Goal: Complete application form

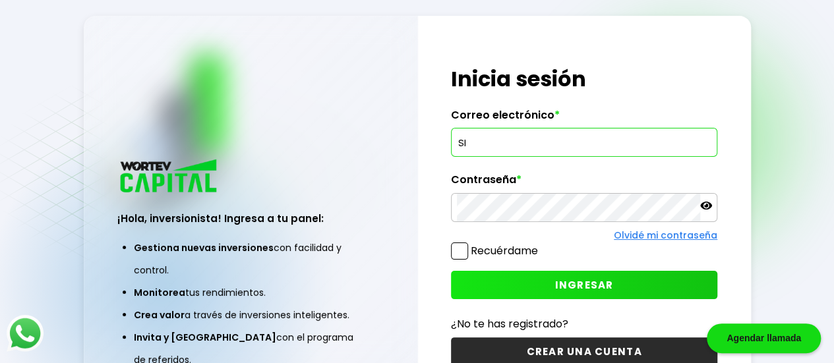
type input "S"
type input "[EMAIL_ADDRESS][DOMAIN_NAME]"
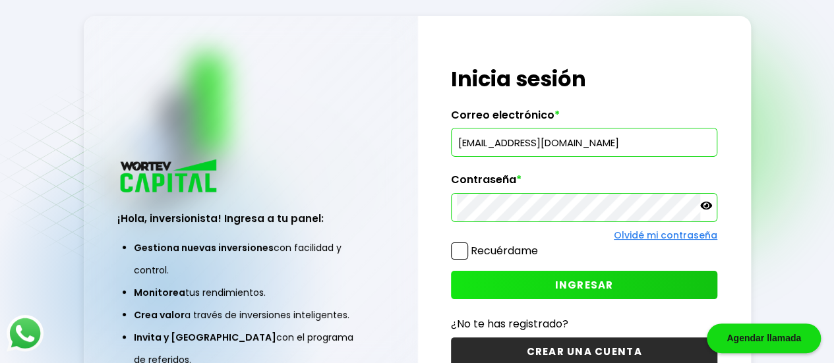
click at [705, 208] on icon at bounding box center [706, 206] width 12 height 8
click at [506, 281] on button "INGRESAR" at bounding box center [584, 285] width 266 height 28
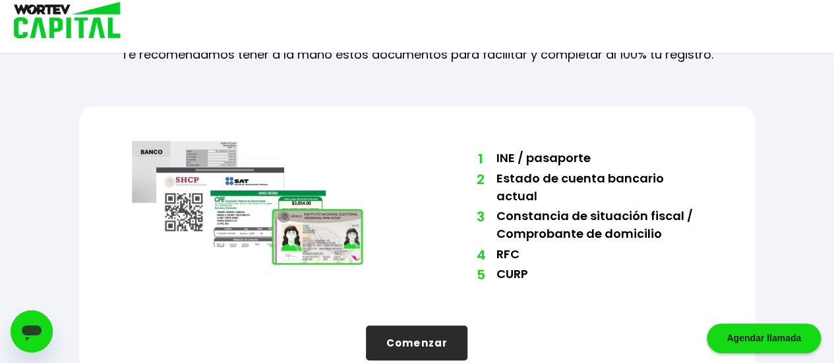
scroll to position [104, 0]
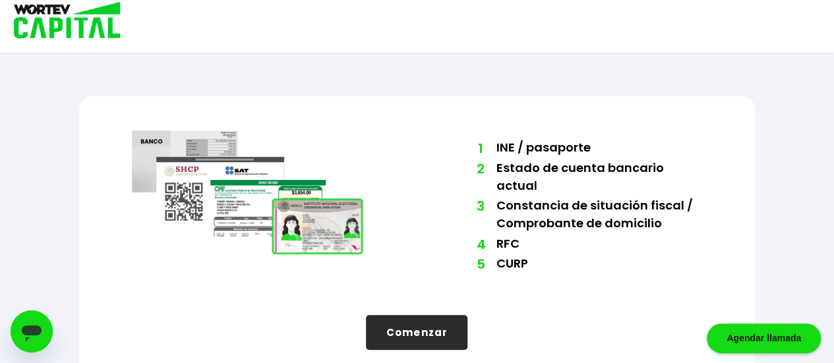
click at [419, 315] on button "Comenzar" at bounding box center [417, 332] width 102 height 35
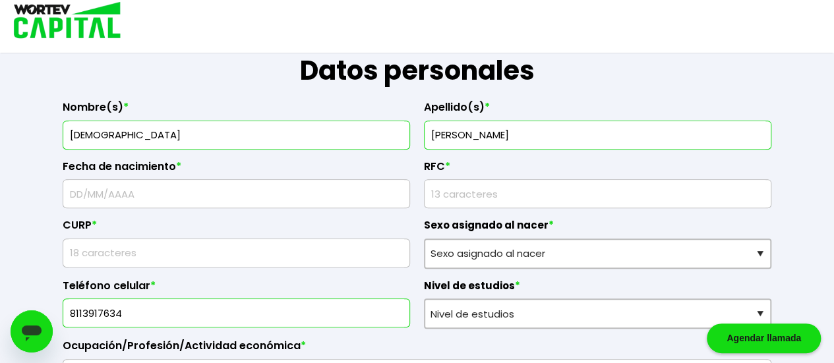
scroll to position [206, 0]
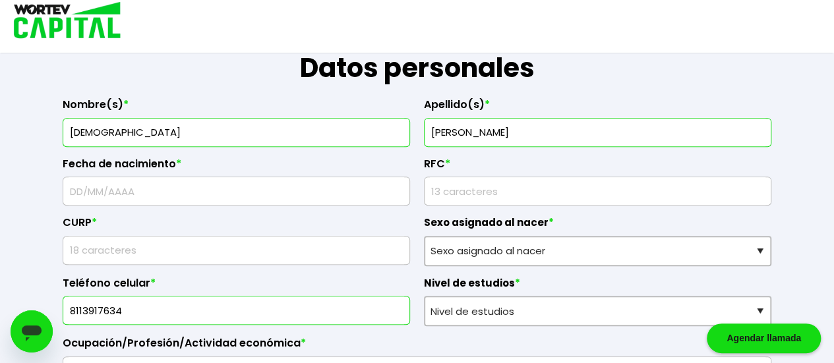
click at [185, 192] on input "text" at bounding box center [237, 191] width 336 height 28
type input "1"
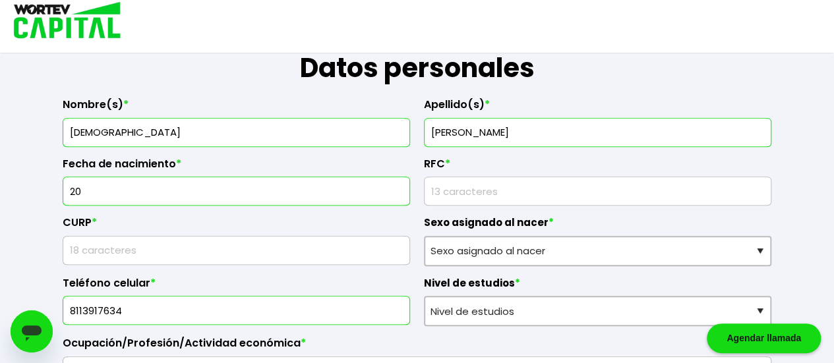
type input "2"
type input "[DATE]"
click at [462, 188] on input "rfc" at bounding box center [598, 191] width 336 height 28
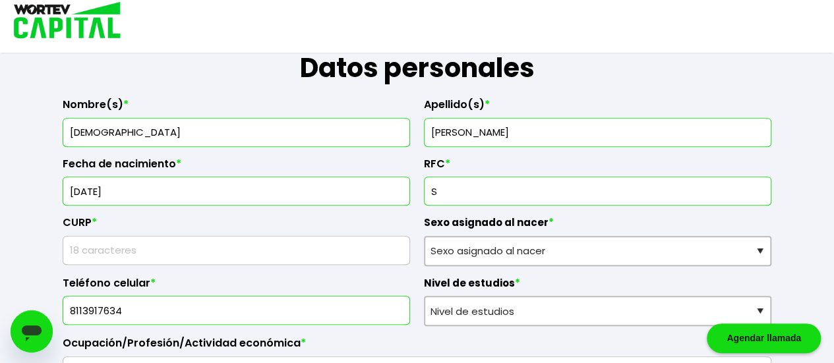
type input "S"
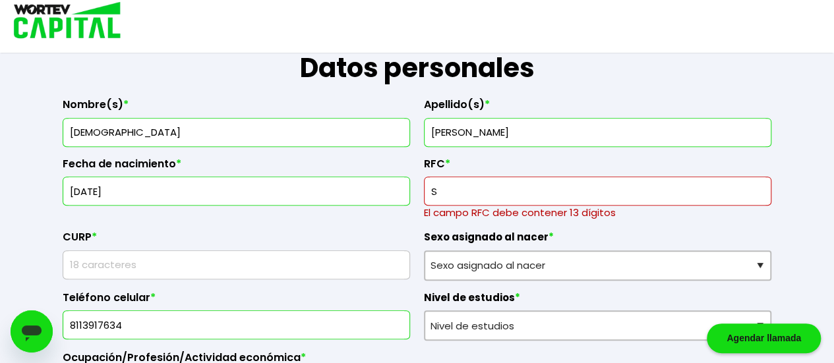
click at [456, 200] on input "rfc" at bounding box center [598, 191] width 336 height 28
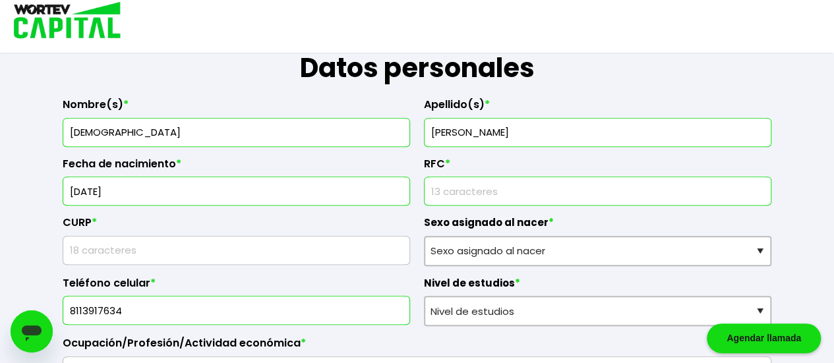
paste input "SIPC990129HNL"
type input "SIPC990129HNL"
click at [156, 248] on input "text" at bounding box center [237, 251] width 336 height 28
paste input "SIPC990129HNLMRH05"
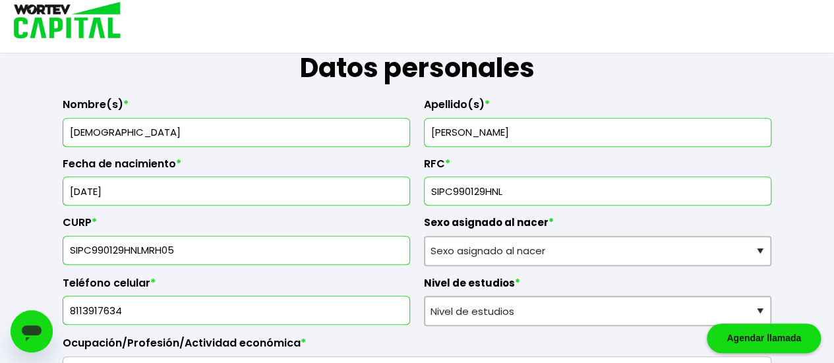
type input "SIPC990129HNLMRH05"
click at [451, 183] on input "rfc" at bounding box center [598, 191] width 336 height 28
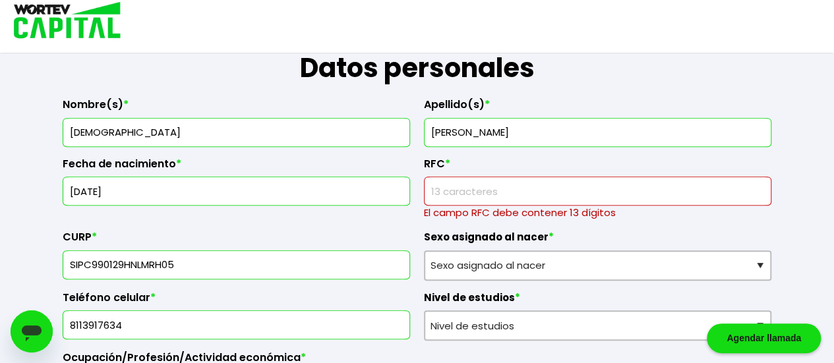
paste input "SIPC990129GK6"
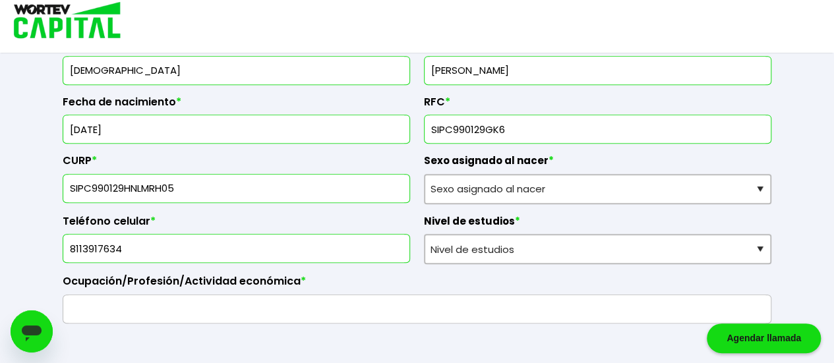
scroll to position [269, 0]
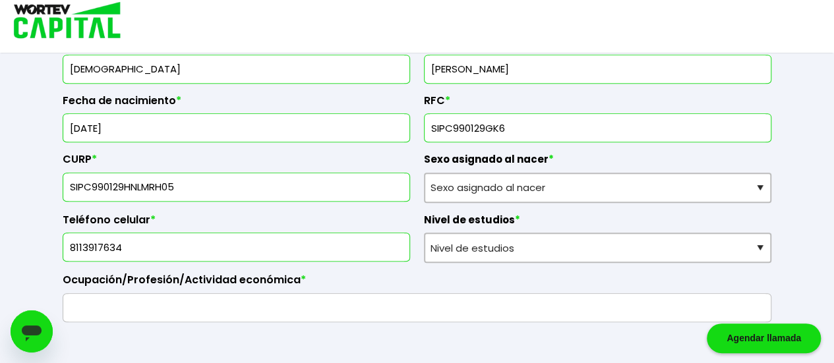
type input "SIPC990129GK6"
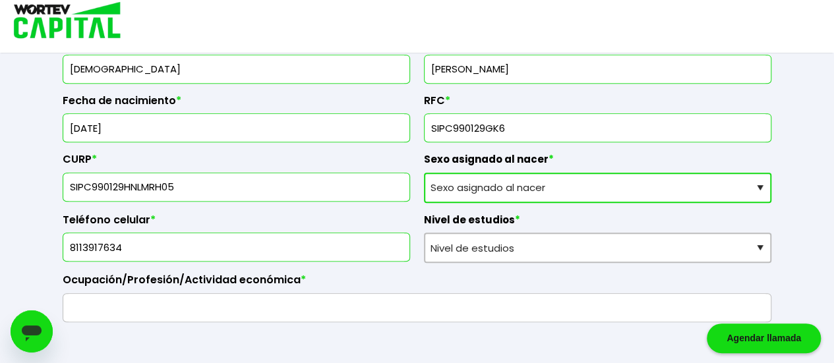
click at [494, 184] on select "Sexo asignado al nacer Hombre Mujer Prefiero no contestar" at bounding box center [597, 188] width 347 height 30
select select "Hombre"
click at [424, 173] on select "Sexo asignado al nacer Hombre Mujer Prefiero no contestar" at bounding box center [597, 188] width 347 height 30
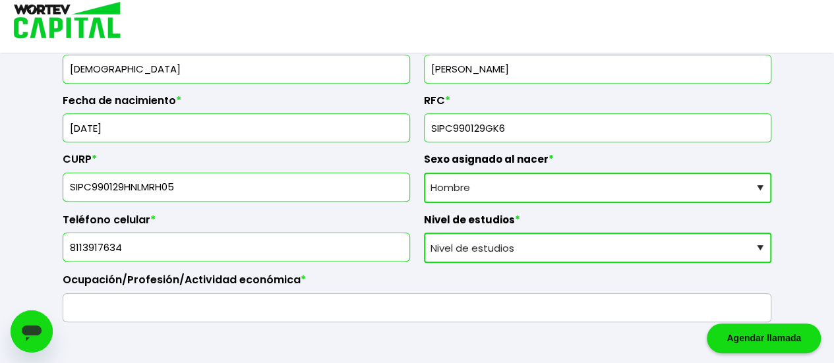
click at [449, 246] on select "Nivel de estudios Primaria Secundaria Bachillerato Licenciatura Posgrado" at bounding box center [597, 248] width 347 height 30
select select "Bachillerato"
click at [424, 233] on select "Nivel de estudios Primaria Secundaria Bachillerato Licenciatura Posgrado" at bounding box center [597, 248] width 347 height 30
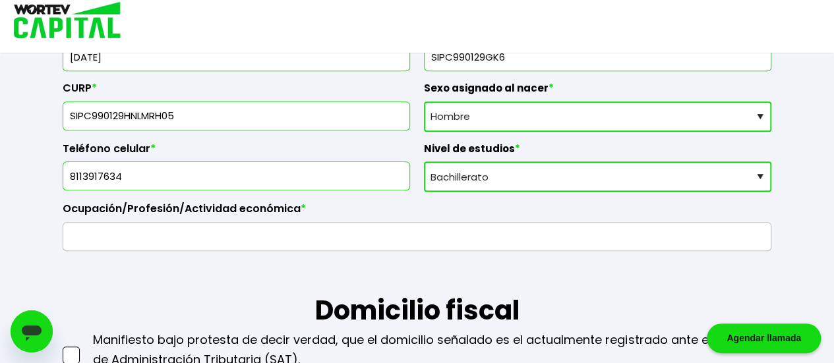
scroll to position [344, 0]
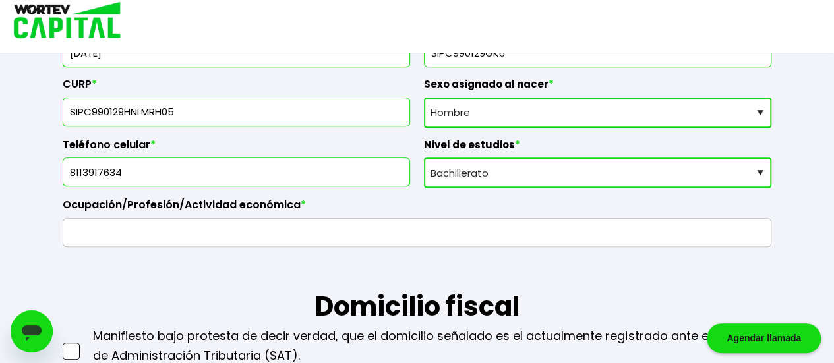
click at [286, 227] on input "text" at bounding box center [417, 233] width 697 height 28
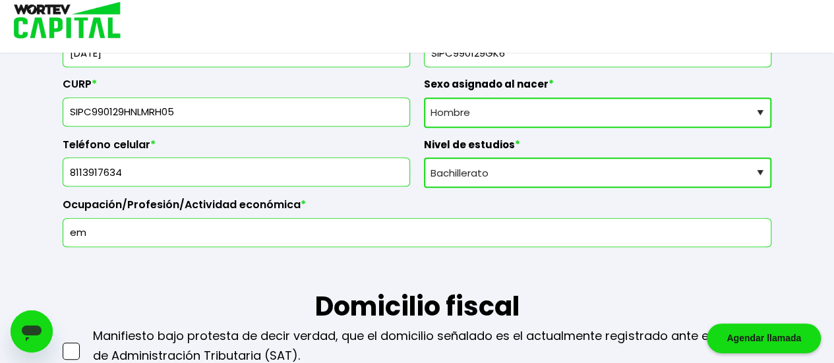
type input "e"
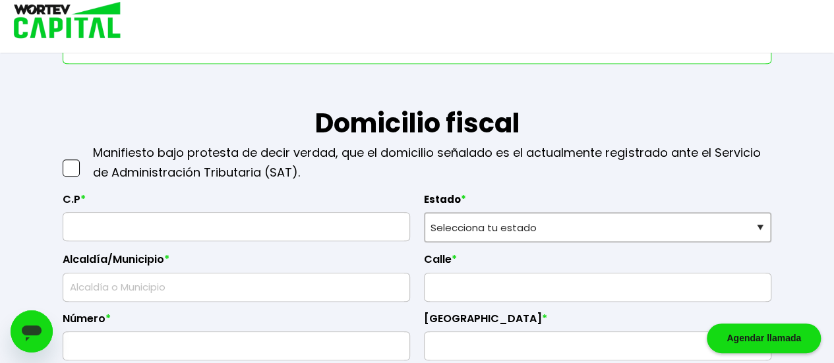
scroll to position [530, 0]
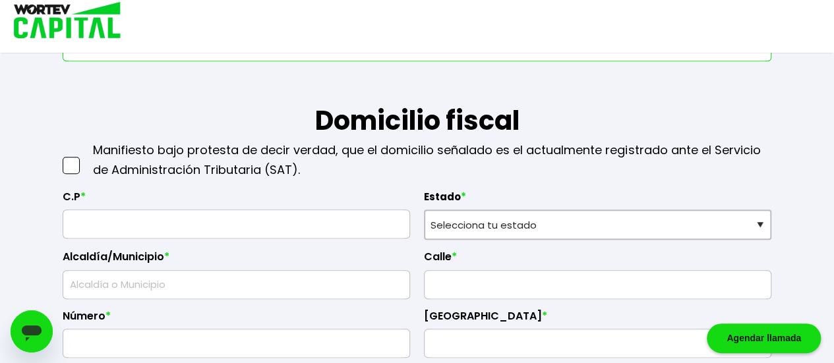
type input "EMPLEADO"
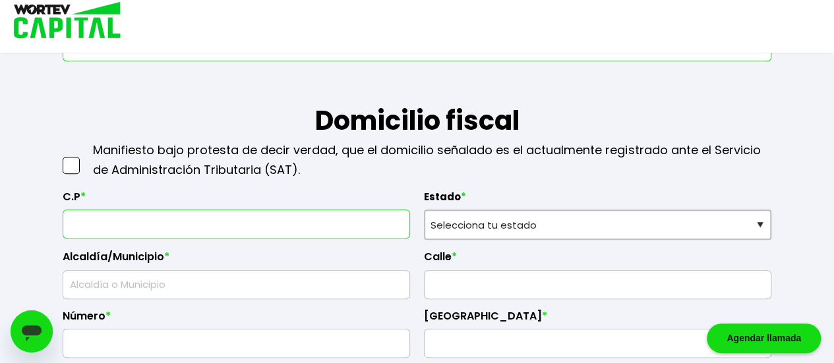
click at [133, 220] on input "text" at bounding box center [237, 224] width 336 height 28
type input "66004"
select select "NL"
type input "[PERSON_NAME]"
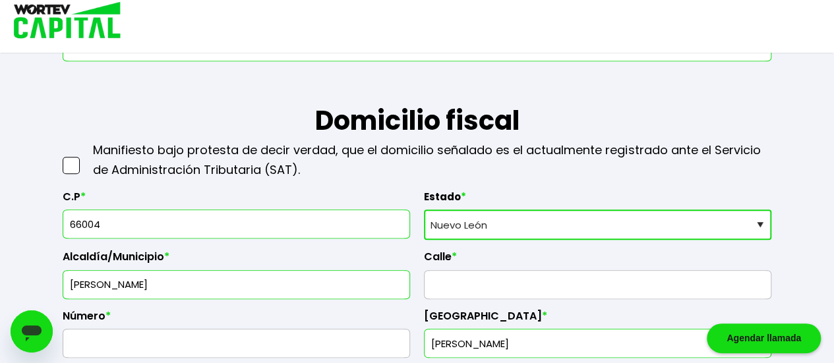
type input "66004"
click at [148, 287] on input "[PERSON_NAME]" at bounding box center [237, 285] width 336 height 28
click at [446, 282] on input "text" at bounding box center [598, 285] width 336 height 28
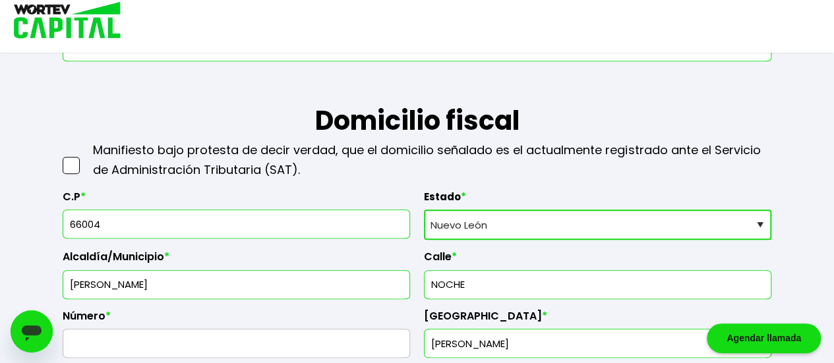
type input "[DATE]"
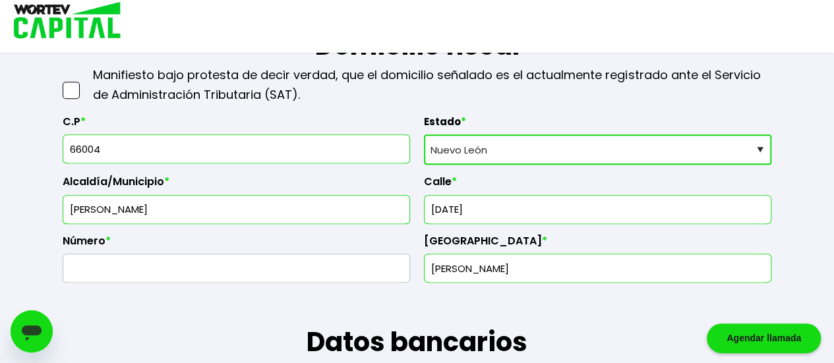
scroll to position [607, 0]
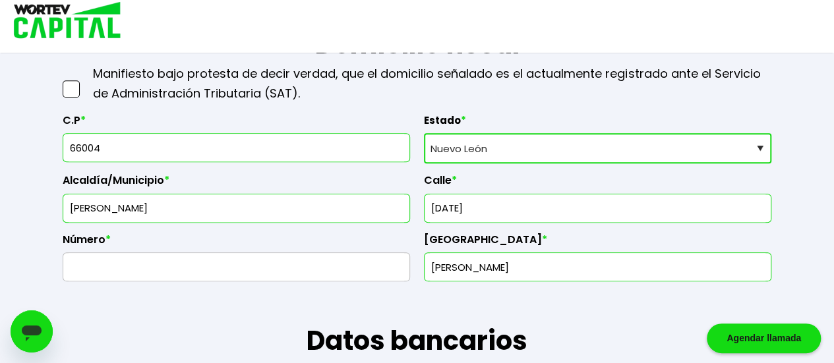
click at [347, 263] on input "text" at bounding box center [237, 267] width 336 height 28
type input "636"
click at [469, 264] on input "[PERSON_NAME]" at bounding box center [598, 267] width 336 height 28
click at [513, 263] on input "[PERSON_NAME]" at bounding box center [598, 267] width 336 height 28
type input "P"
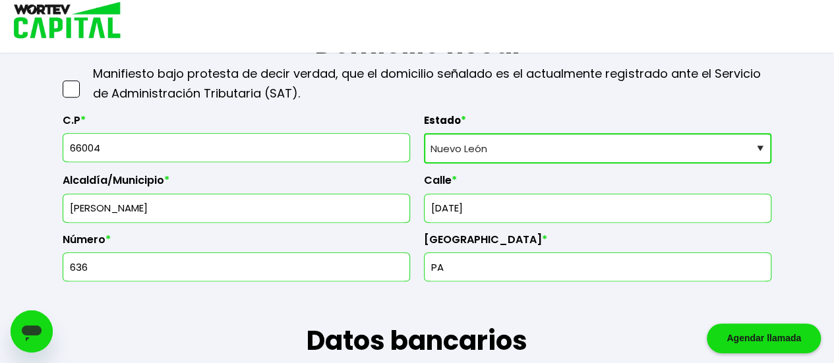
type input "[GEOGRAPHIC_DATA]"
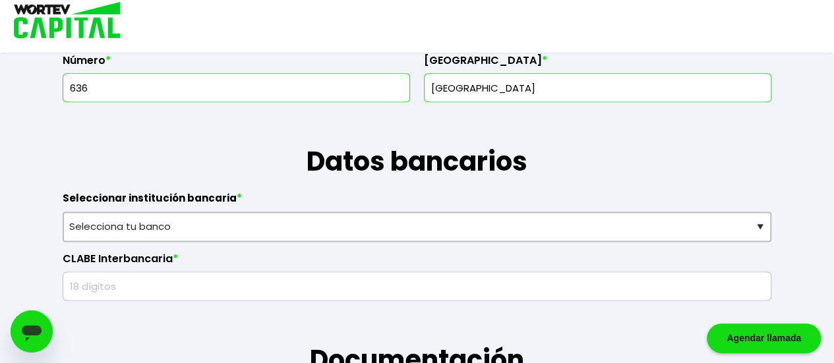
scroll to position [786, 0]
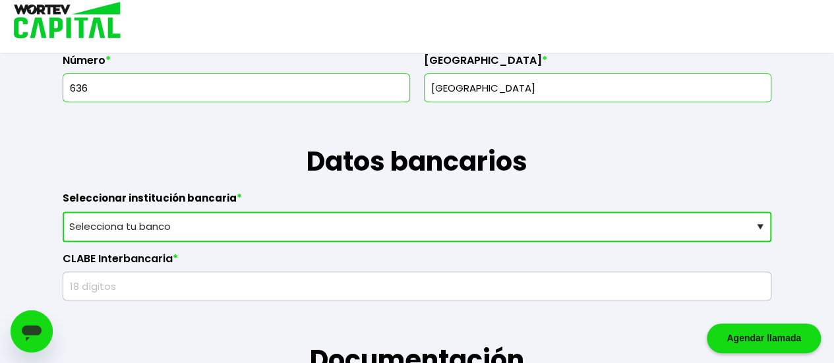
click at [360, 228] on select "Selecciona tu banco ABC Capital Actinver Afirme Albo ASP Banamex Banbajio Banco…" at bounding box center [417, 227] width 709 height 30
select select "BBVA Bancomer"
click at [63, 212] on select "Selecciona tu banco ABC Capital Actinver Afirme Albo ASP Banamex Banbajio Banco…" at bounding box center [417, 227] width 709 height 30
click at [125, 280] on input "text" at bounding box center [417, 286] width 697 height 28
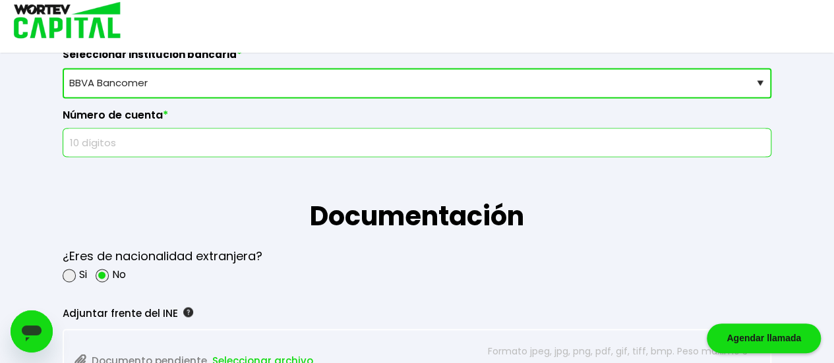
scroll to position [931, 0]
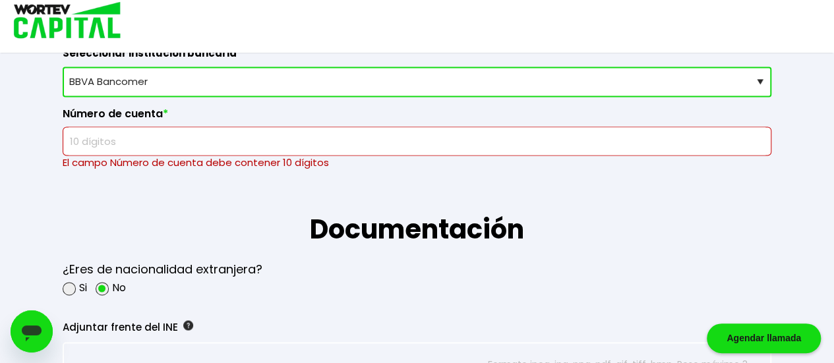
paste input "1548364477"
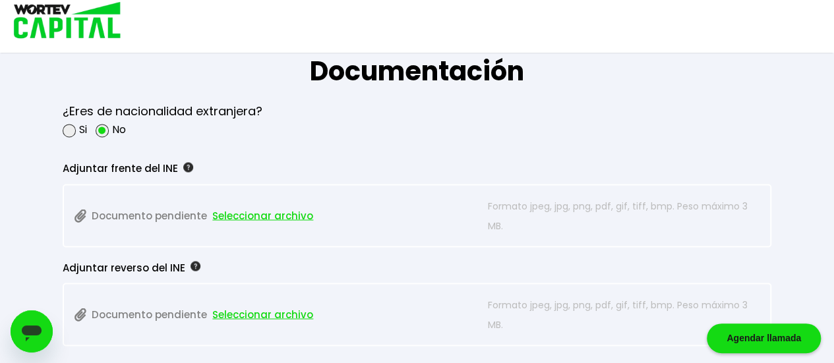
scroll to position [1076, 0]
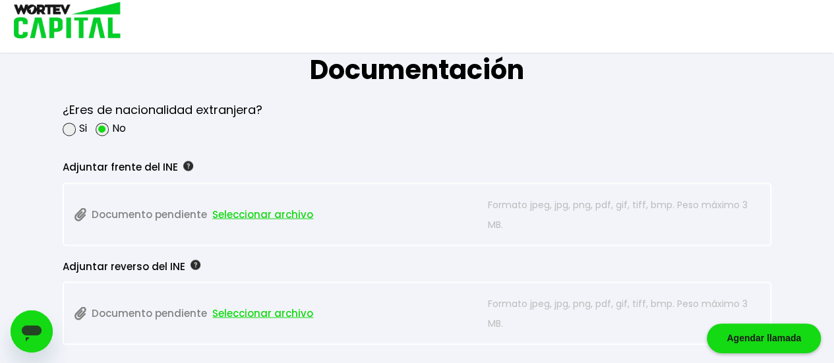
type input "1548364477"
click at [239, 205] on span "Seleccionar archivo" at bounding box center [262, 214] width 101 height 20
click at [256, 211] on span "Seleccionar archivo" at bounding box center [262, 214] width 101 height 20
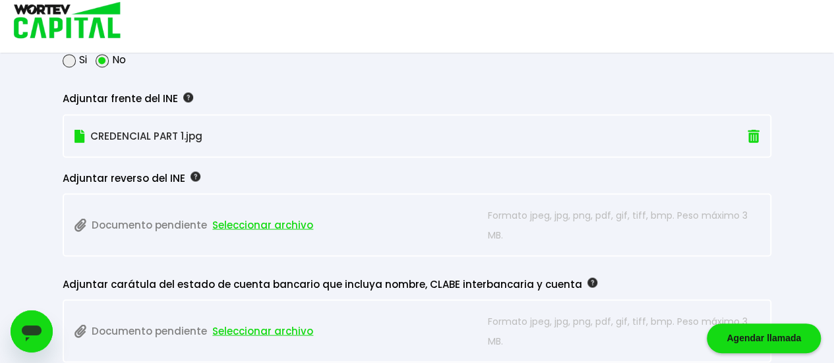
scroll to position [1154, 0]
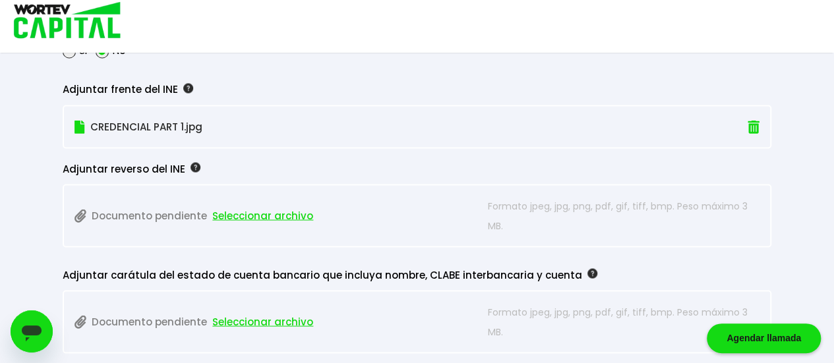
click at [278, 212] on span "Seleccionar archivo" at bounding box center [262, 216] width 101 height 20
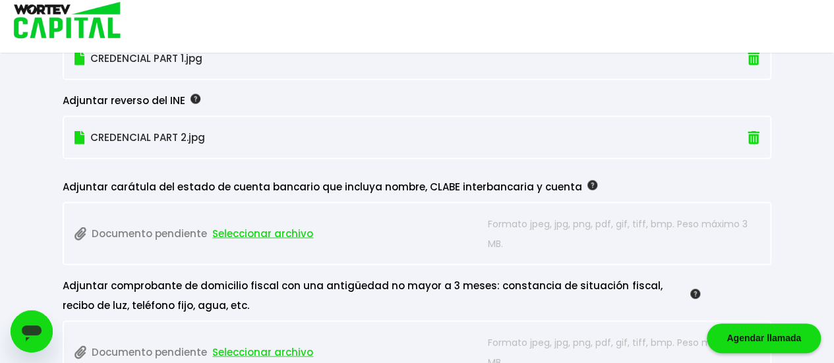
scroll to position [1226, 0]
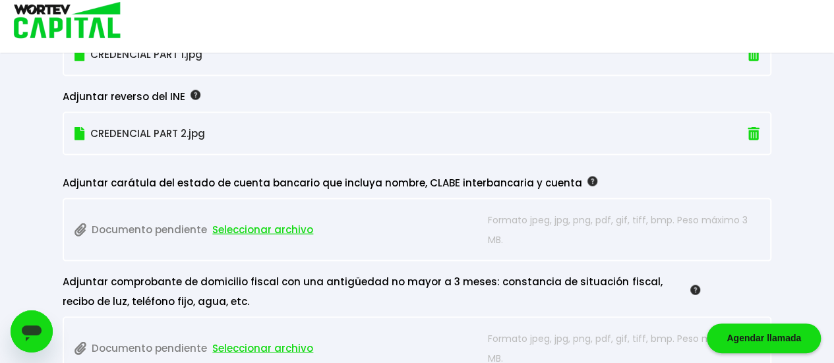
click at [271, 220] on span "Seleccionar archivo" at bounding box center [262, 230] width 101 height 20
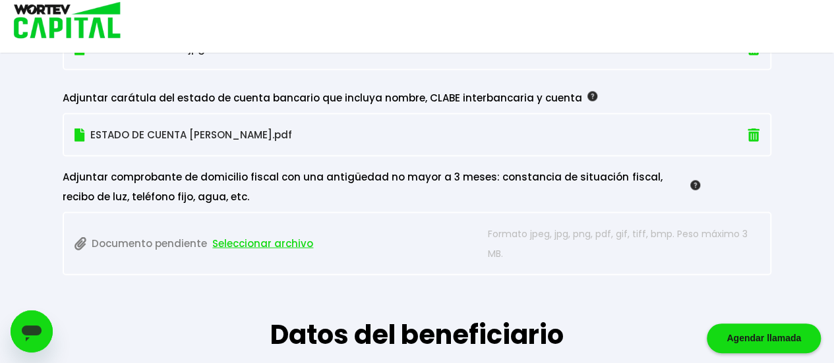
scroll to position [1334, 0]
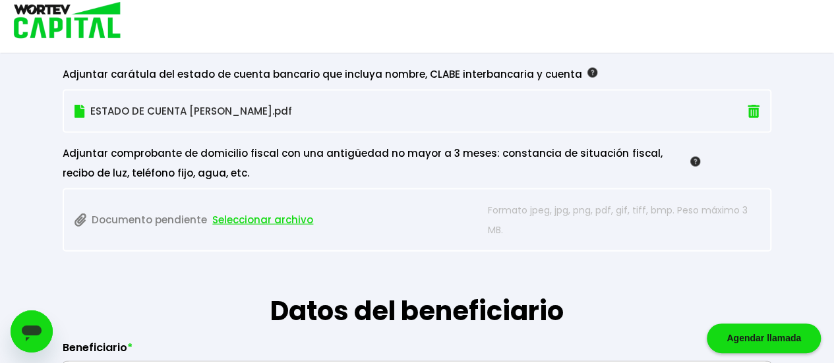
click at [250, 214] on span "Seleccionar archivo" at bounding box center [262, 220] width 101 height 20
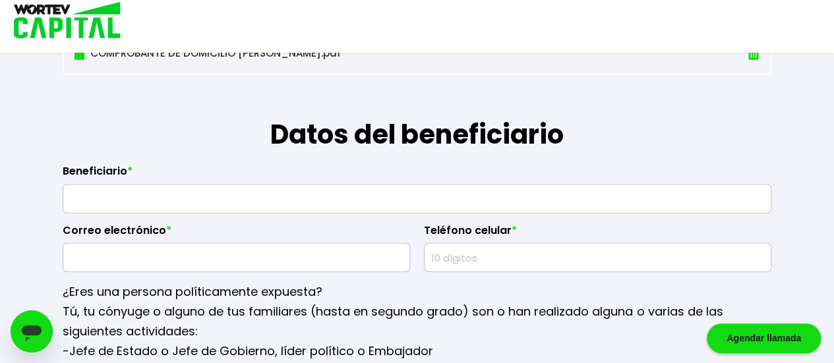
scroll to position [1493, 0]
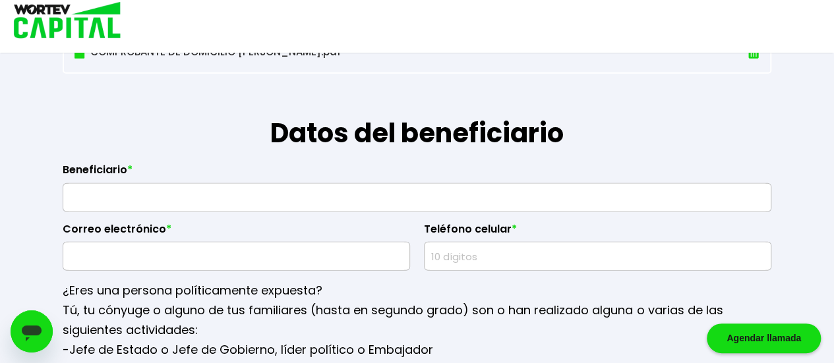
click at [286, 191] on input "text" at bounding box center [417, 198] width 697 height 28
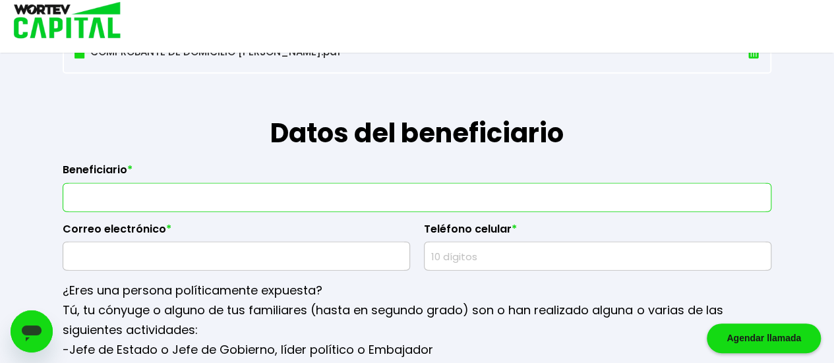
type input "y"
type input "[PERSON_NAME] Cinta"
click at [140, 254] on input "text" at bounding box center [237, 257] width 336 height 28
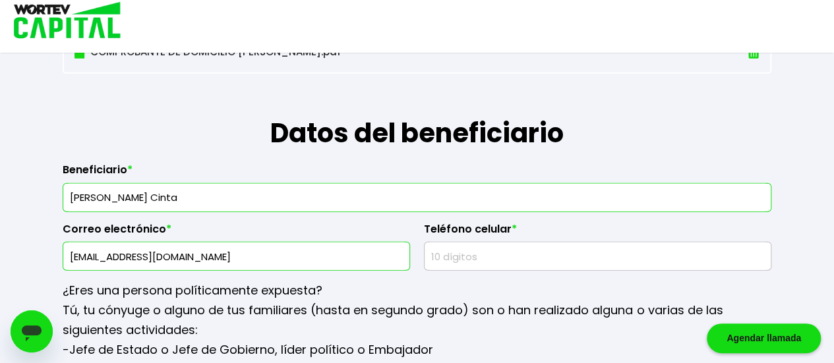
type input "[EMAIL_ADDRESS][DOMAIN_NAME]"
click at [504, 244] on input "text" at bounding box center [598, 257] width 336 height 28
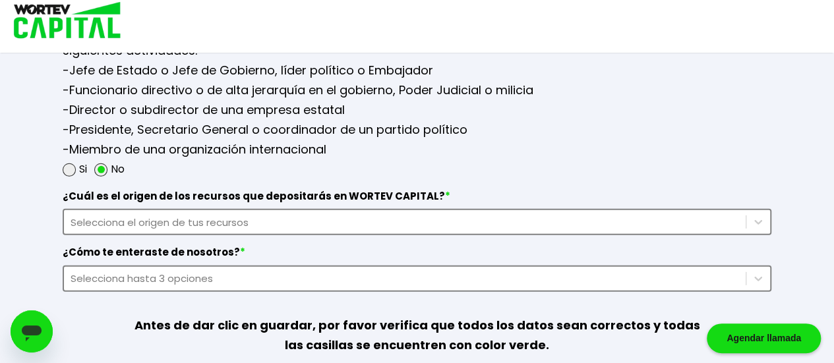
scroll to position [1778, 0]
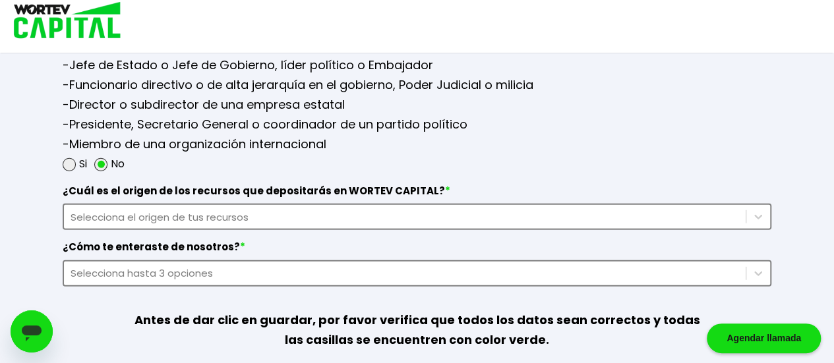
type input "8120120272"
click at [210, 210] on div "Selecciona el origen de tus recursos" at bounding box center [405, 217] width 669 height 15
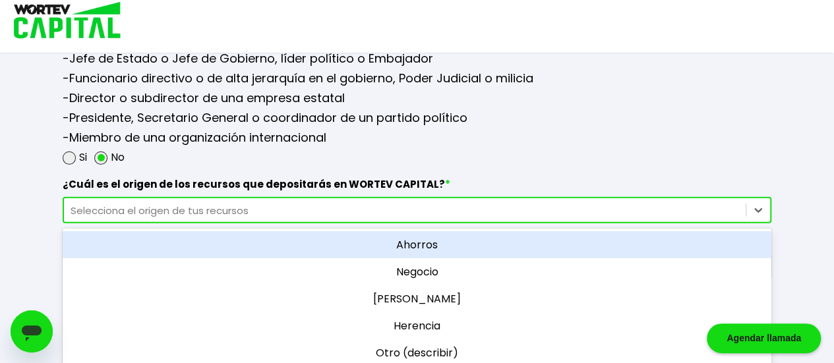
click at [372, 235] on div "Ahorros" at bounding box center [417, 244] width 709 height 27
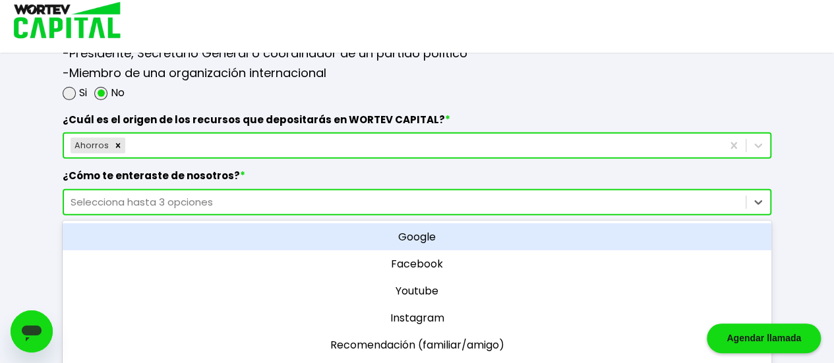
scroll to position [1857, 0]
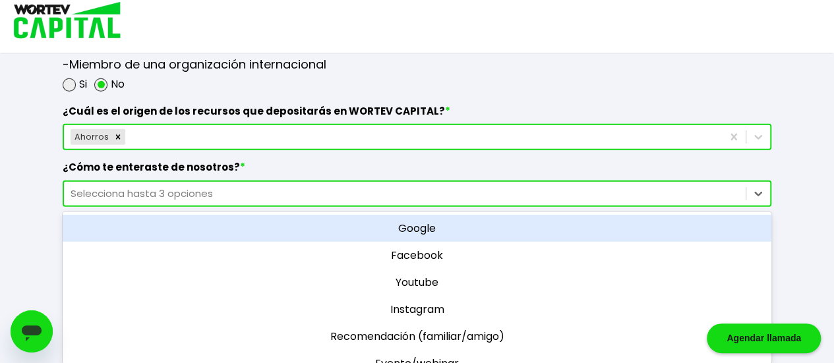
click at [191, 196] on div "Selecciona hasta 3 opciones" at bounding box center [405, 194] width 682 height 18
click at [417, 224] on div "Google" at bounding box center [417, 228] width 709 height 27
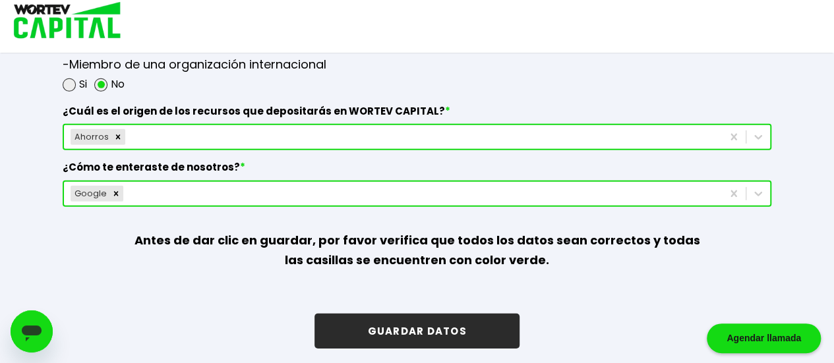
click at [415, 324] on button "GUARDAR DATOS" at bounding box center [416, 331] width 204 height 35
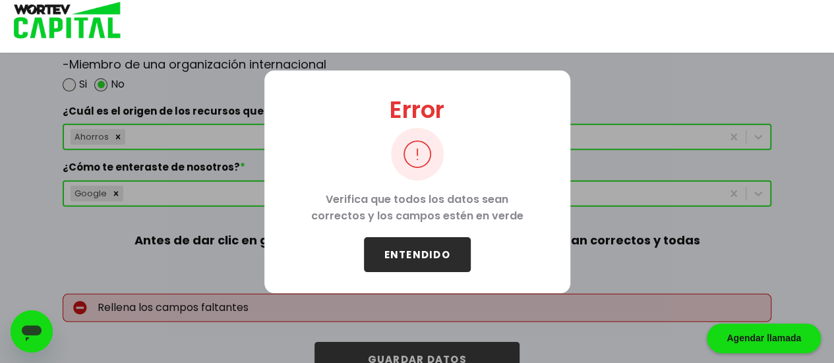
click at [427, 253] on button "ENTENDIDO" at bounding box center [417, 254] width 107 height 35
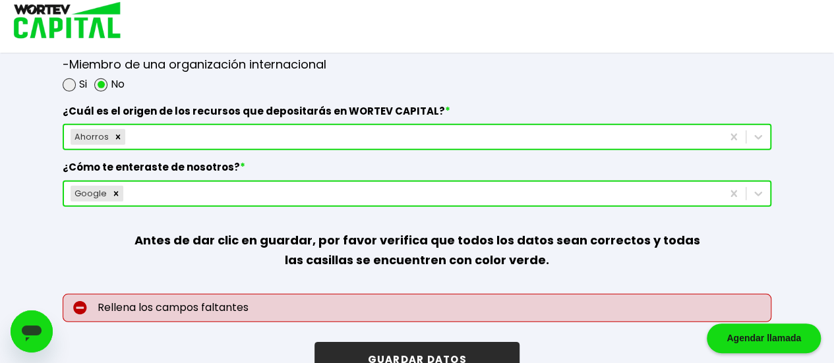
scroll to position [1886, 0]
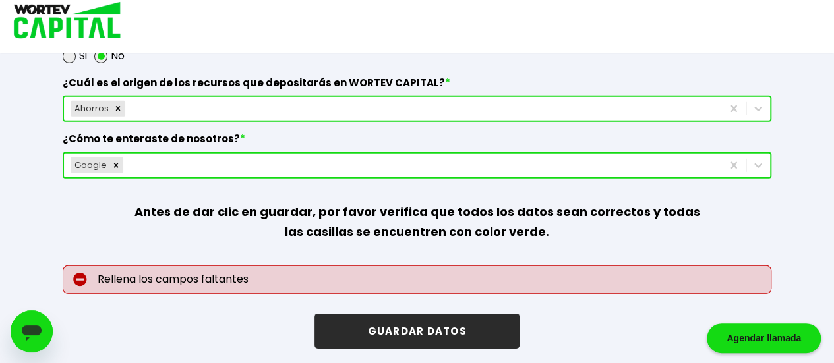
click at [237, 275] on p "Rellena los campos faltantes" at bounding box center [417, 280] width 709 height 28
click at [365, 319] on button "GUARDAR DATOS" at bounding box center [416, 331] width 204 height 35
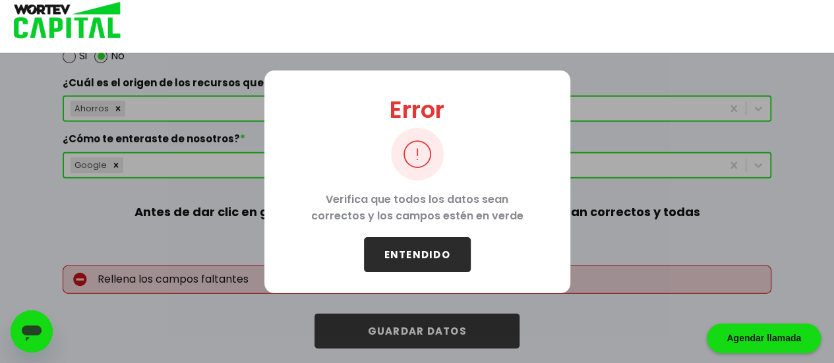
click at [398, 247] on button "ENTENDIDO" at bounding box center [417, 254] width 107 height 35
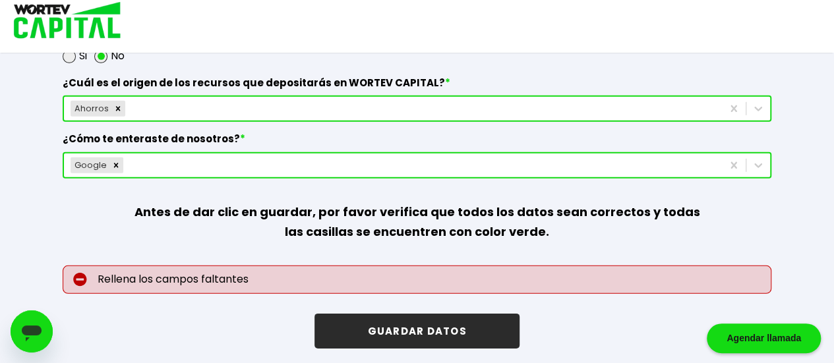
click at [80, 278] on img at bounding box center [80, 280] width 14 height 14
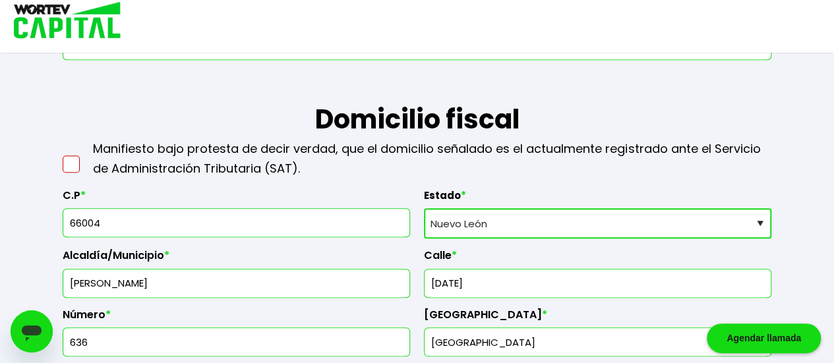
scroll to position [530, 0]
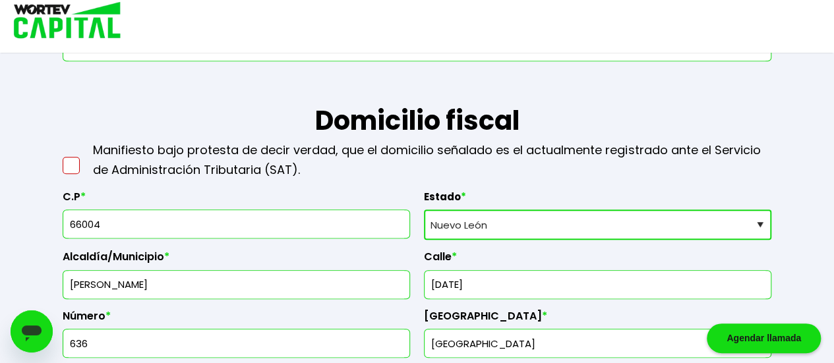
click at [75, 157] on span at bounding box center [71, 165] width 17 height 17
click at [85, 159] on input "checkbox" at bounding box center [85, 159] width 0 height 0
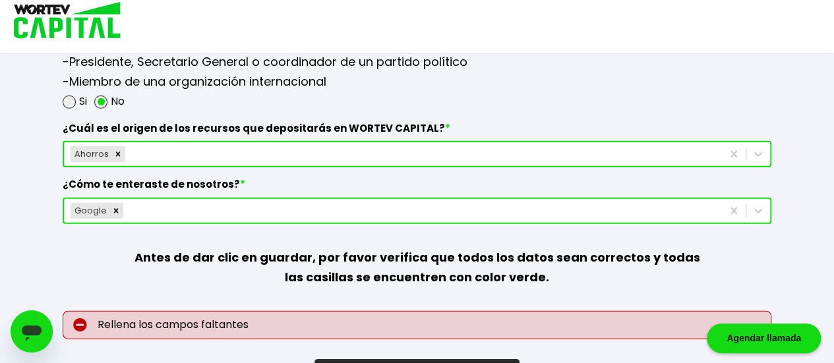
scroll to position [1886, 0]
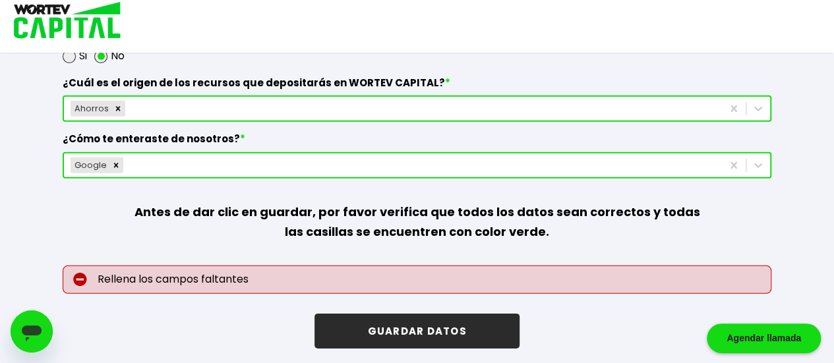
click at [352, 314] on button "GUARDAR DATOS" at bounding box center [416, 331] width 204 height 35
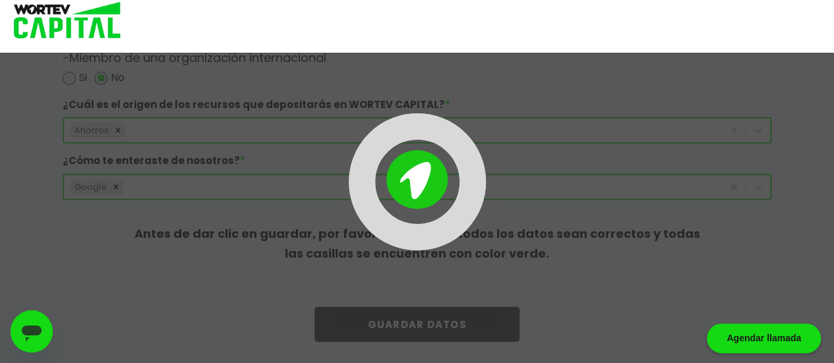
scroll to position [1857, 0]
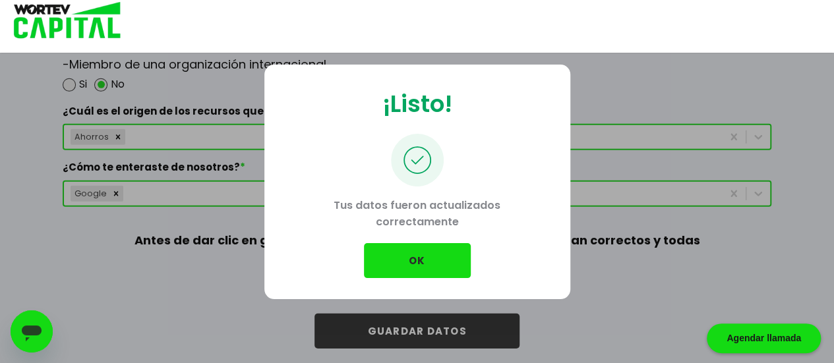
click at [429, 256] on button "OK" at bounding box center [417, 260] width 107 height 35
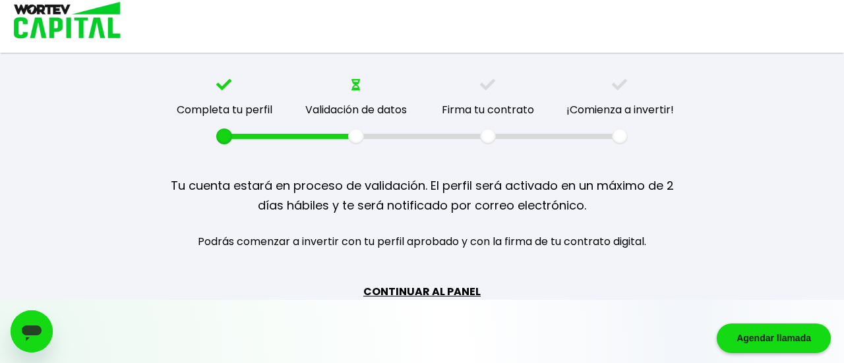
click at [441, 289] on link "CONTINUAR AL PANEL" at bounding box center [421, 292] width 117 height 16
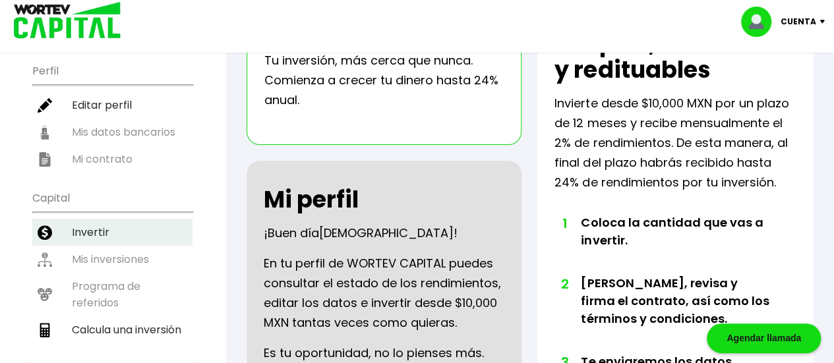
scroll to position [144, 0]
click at [102, 218] on li "Invertir" at bounding box center [112, 231] width 160 height 27
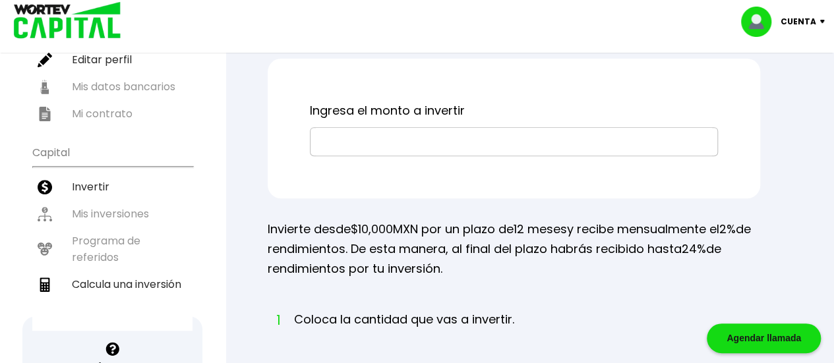
scroll to position [187, 0]
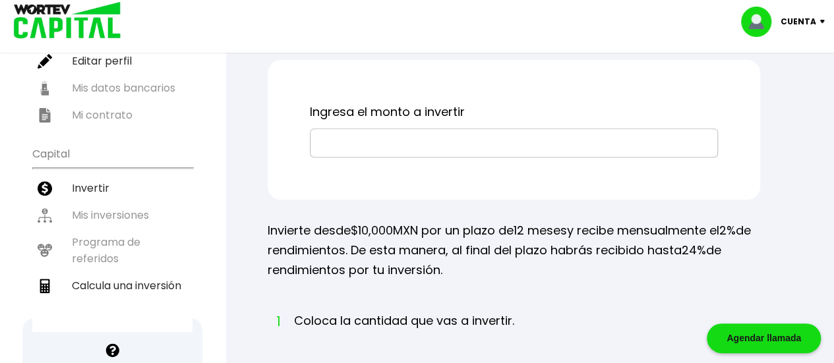
click at [357, 144] on input "text" at bounding box center [514, 143] width 396 height 28
